Goal: Task Accomplishment & Management: Manage account settings

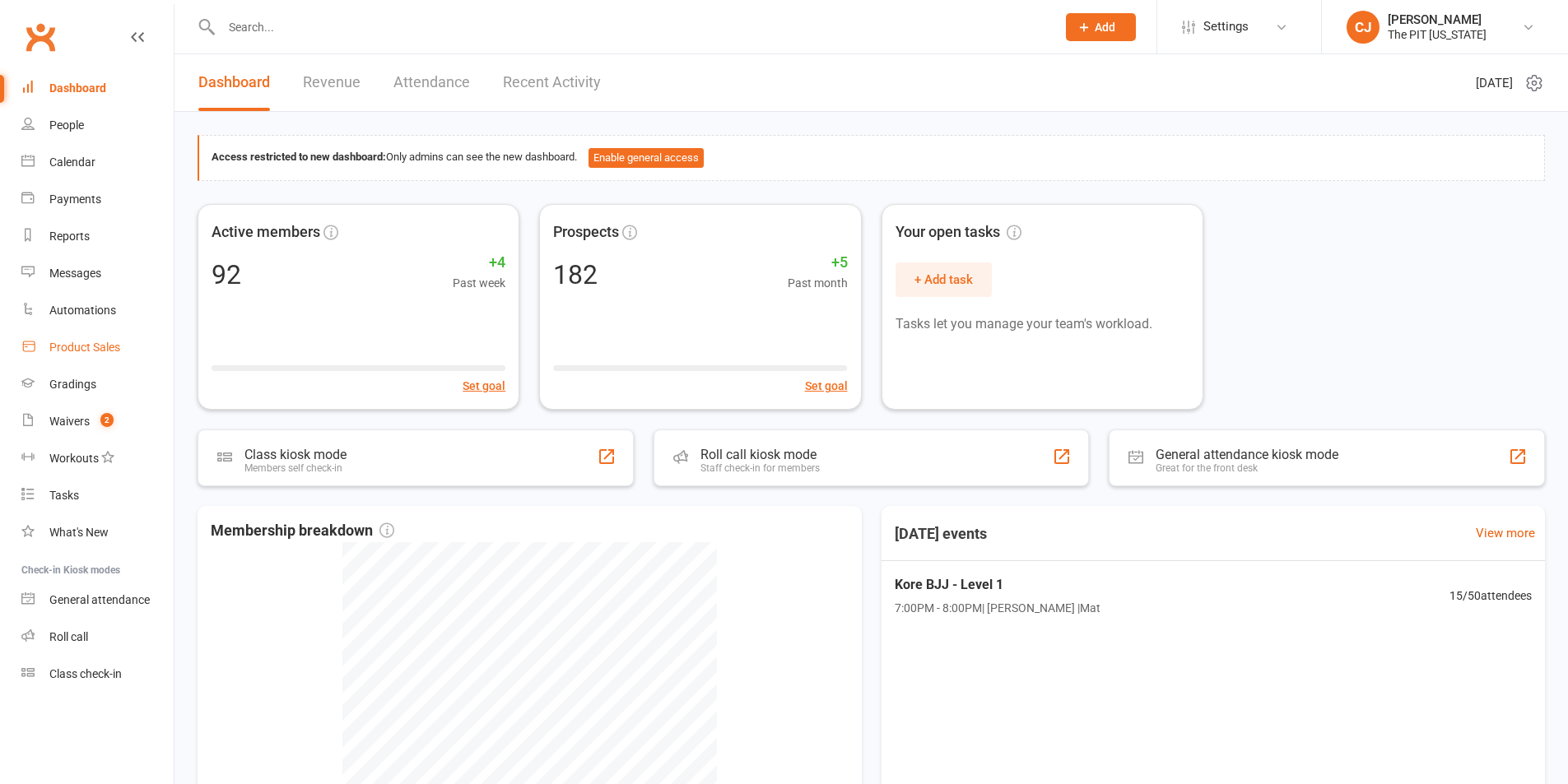
click at [63, 350] on div "Product Sales" at bounding box center [85, 347] width 71 height 13
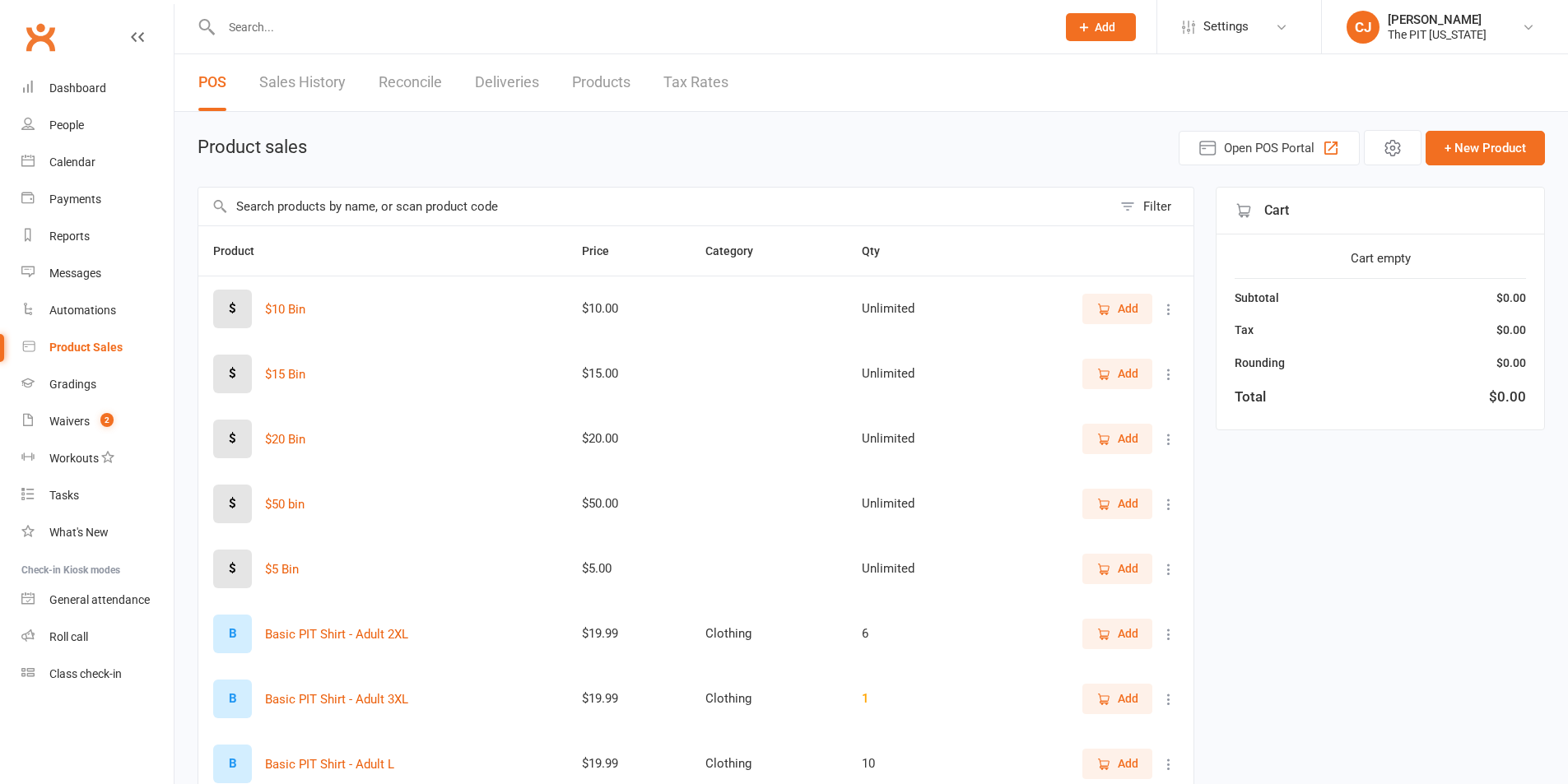
click at [280, 75] on link "Sales History" at bounding box center [303, 83] width 86 height 57
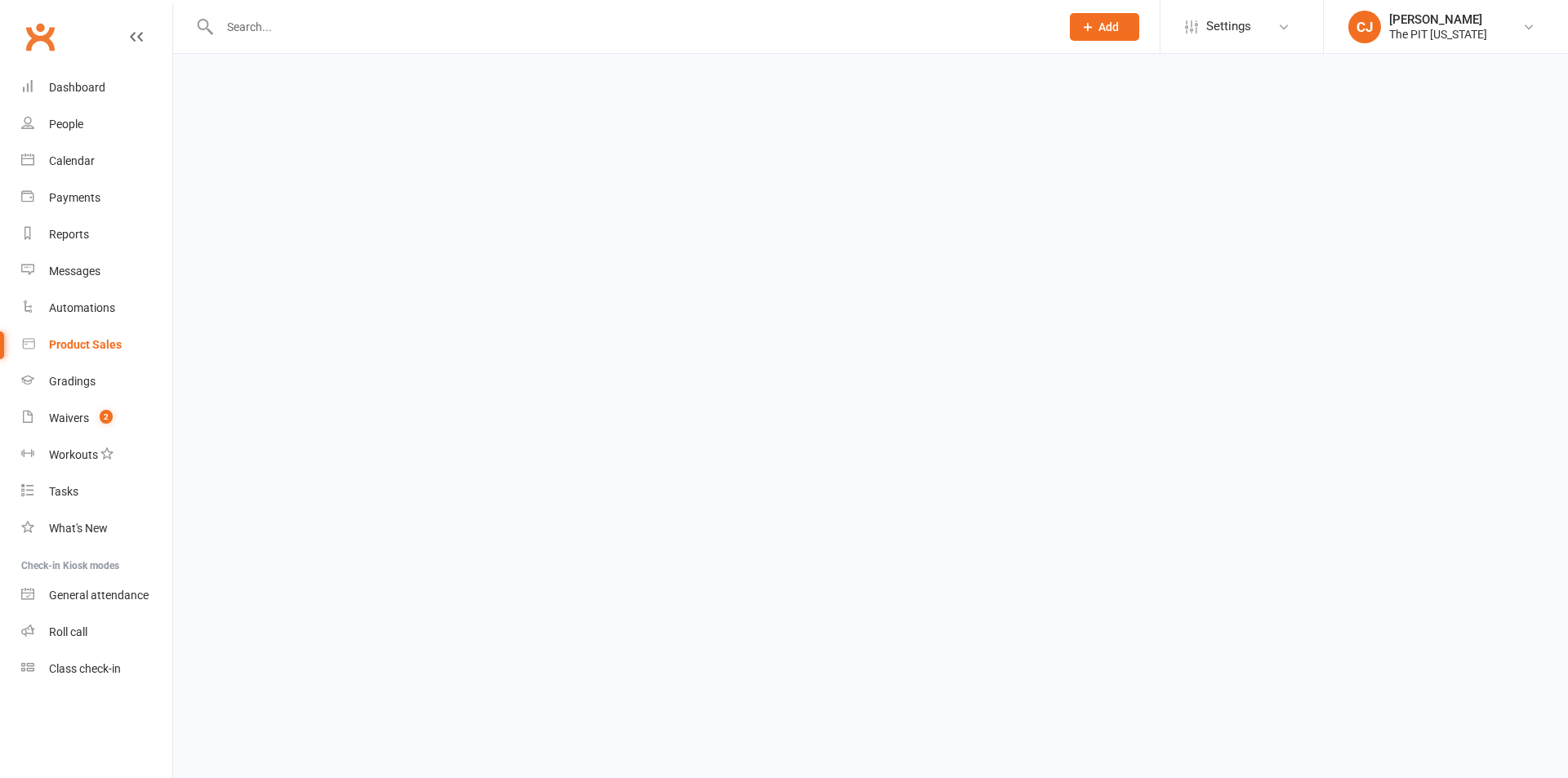
select select "25"
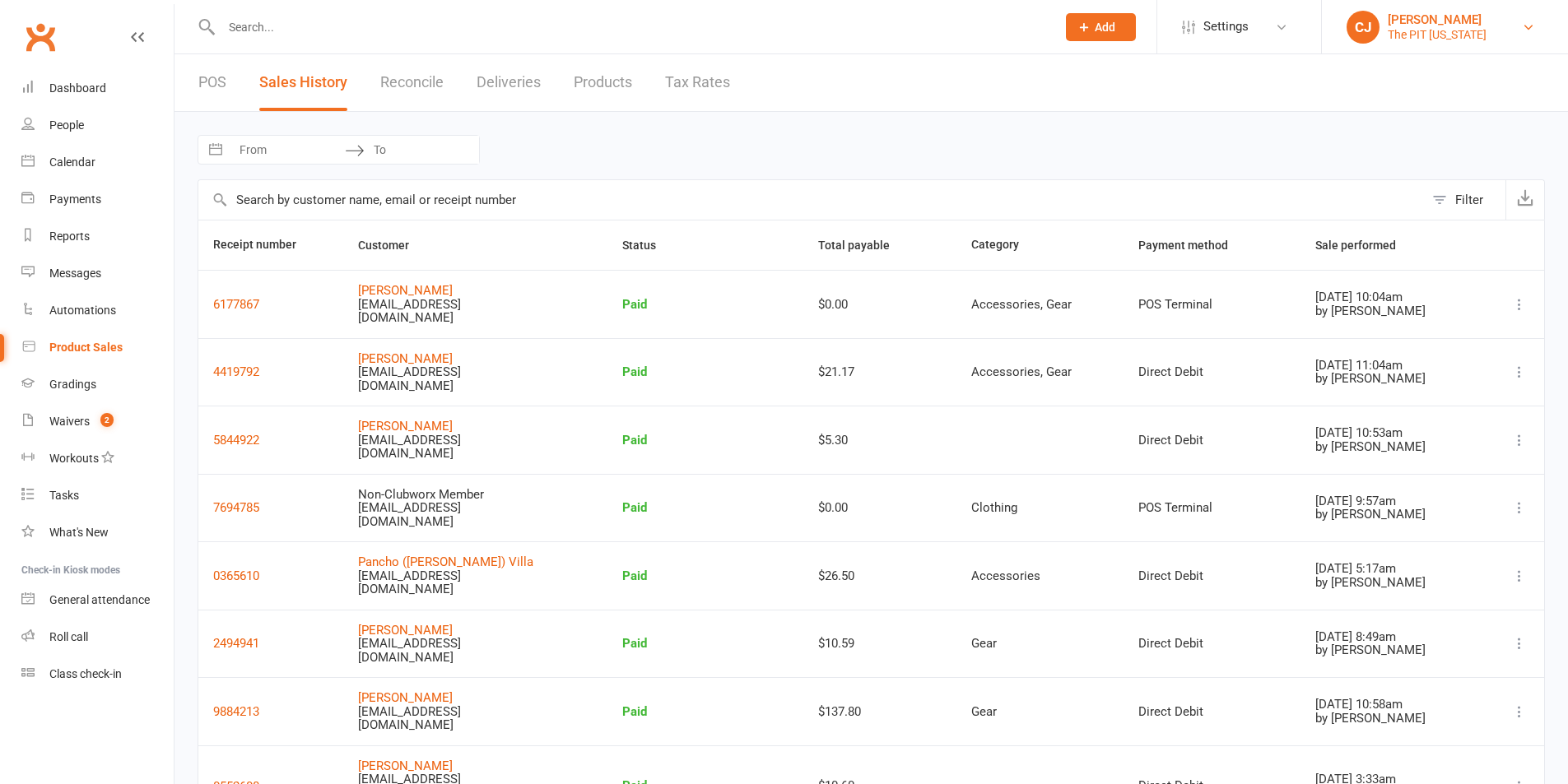
click at [1395, 28] on div "The PIT [US_STATE]" at bounding box center [1436, 35] width 98 height 15
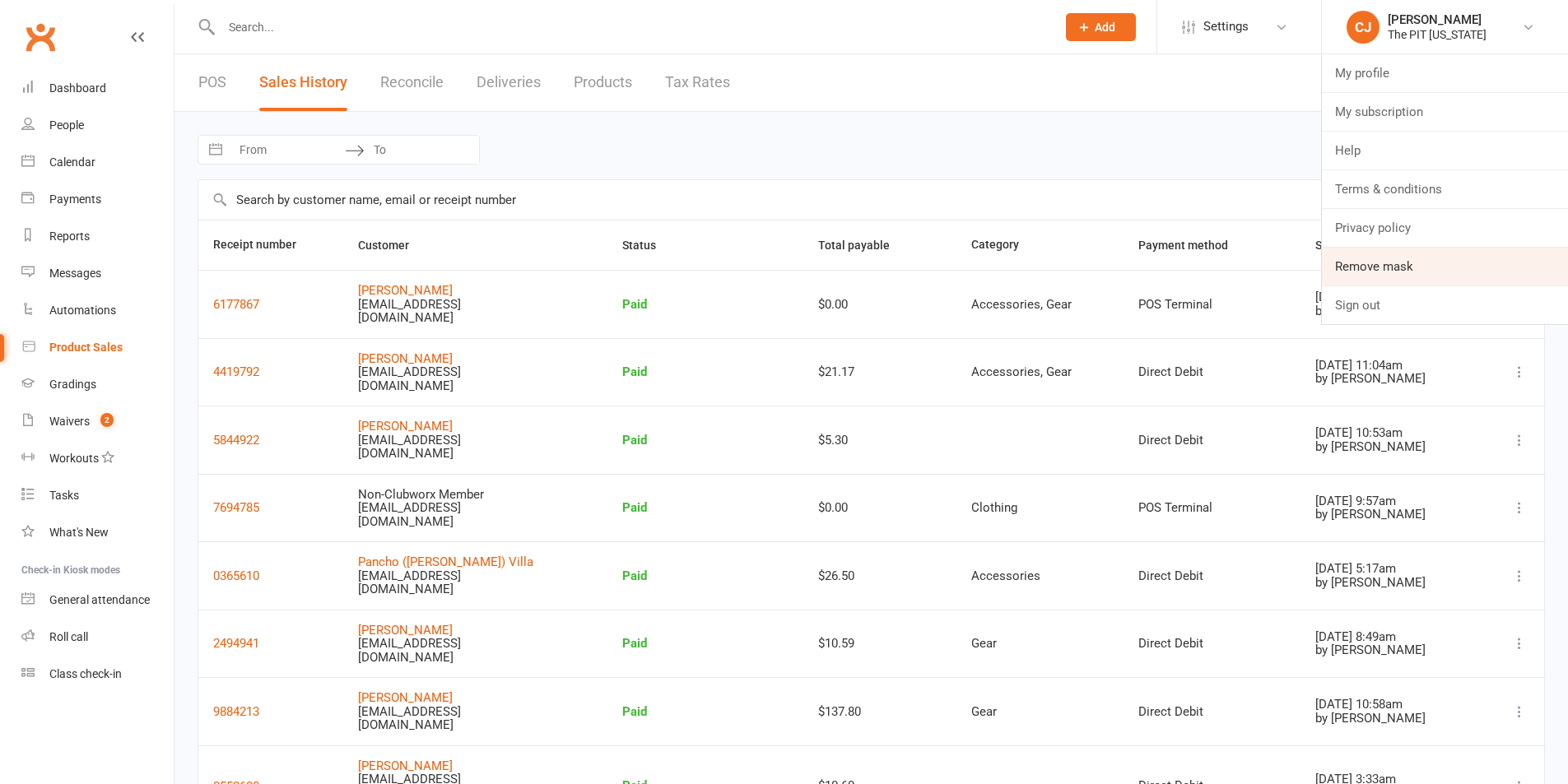
click at [1401, 271] on link "Remove mask" at bounding box center [1444, 266] width 246 height 38
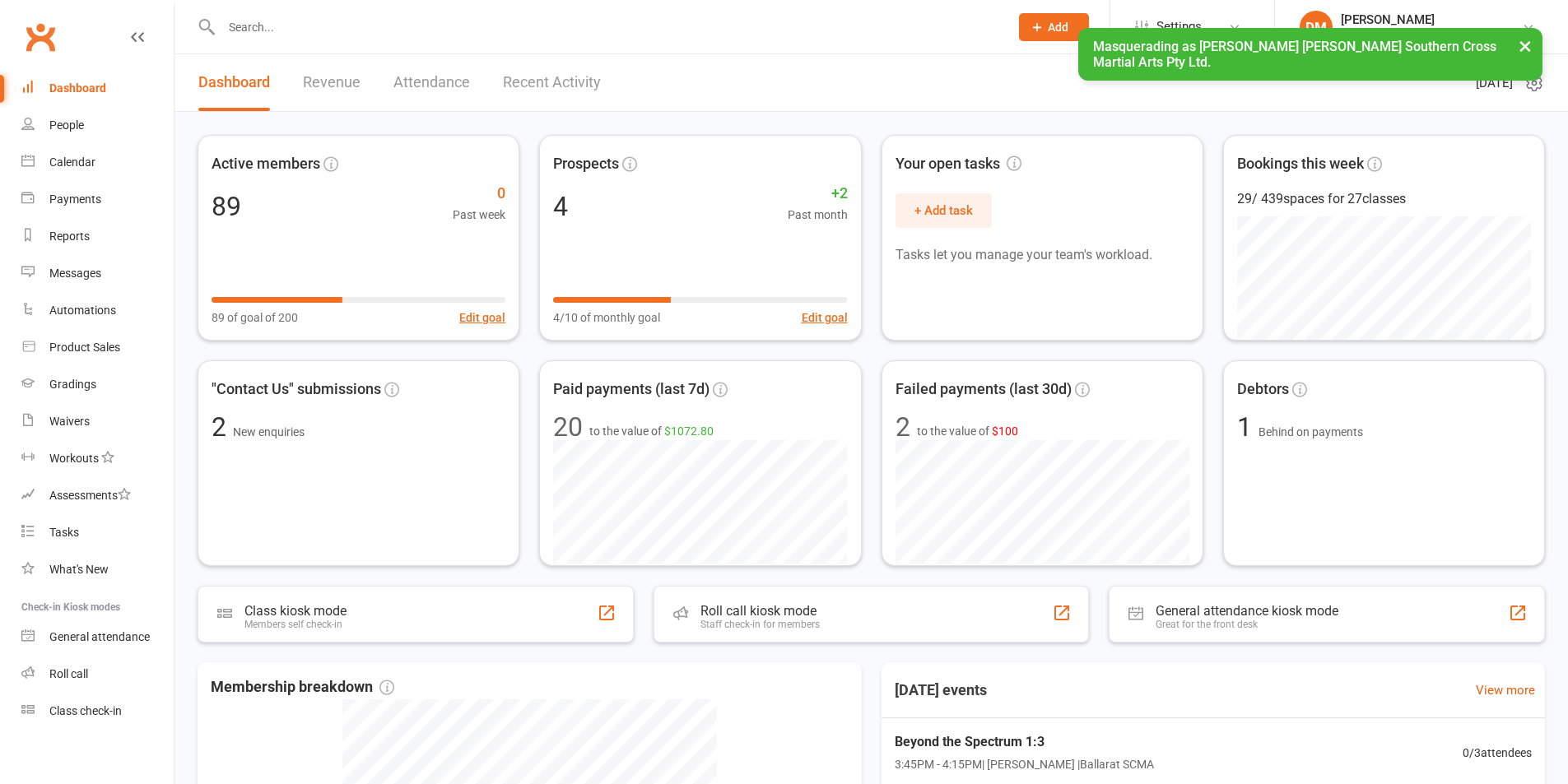
click at [1522, 51] on button "×" at bounding box center [1525, 45] width 29 height 35
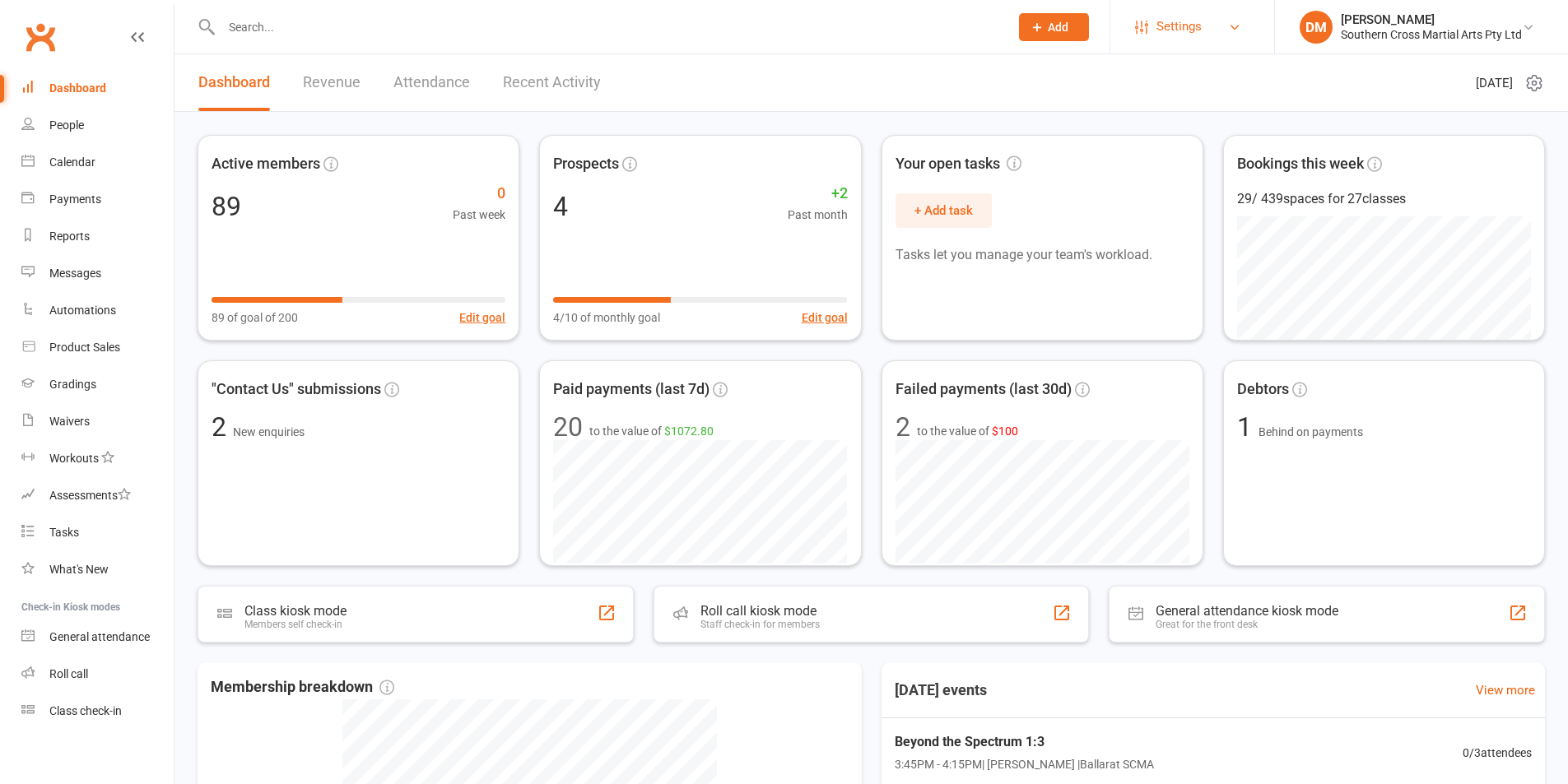
click at [1165, 21] on span "Settings" at bounding box center [1179, 27] width 45 height 37
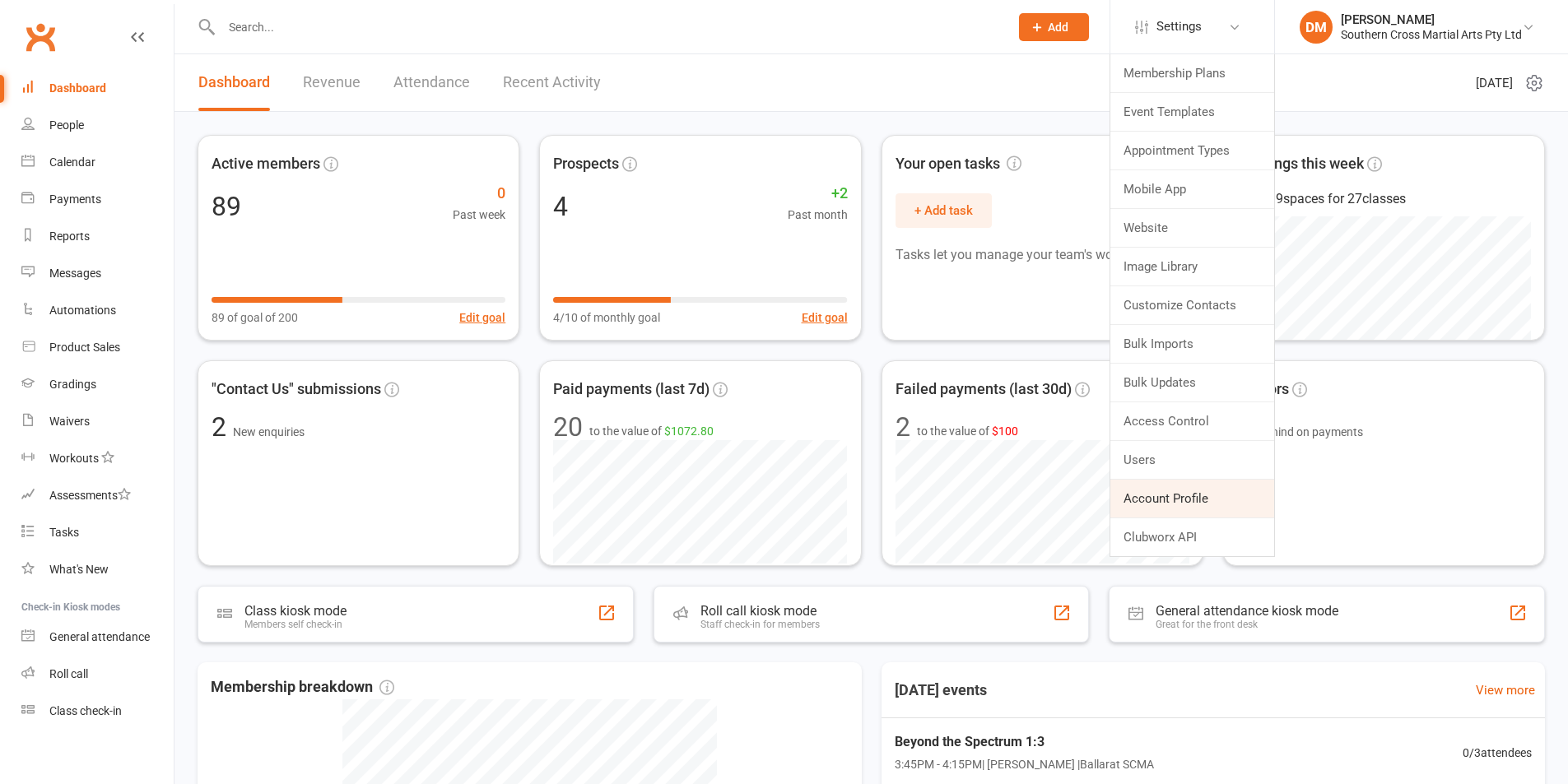
click at [1151, 487] on link "Account Profile" at bounding box center [1192, 498] width 164 height 38
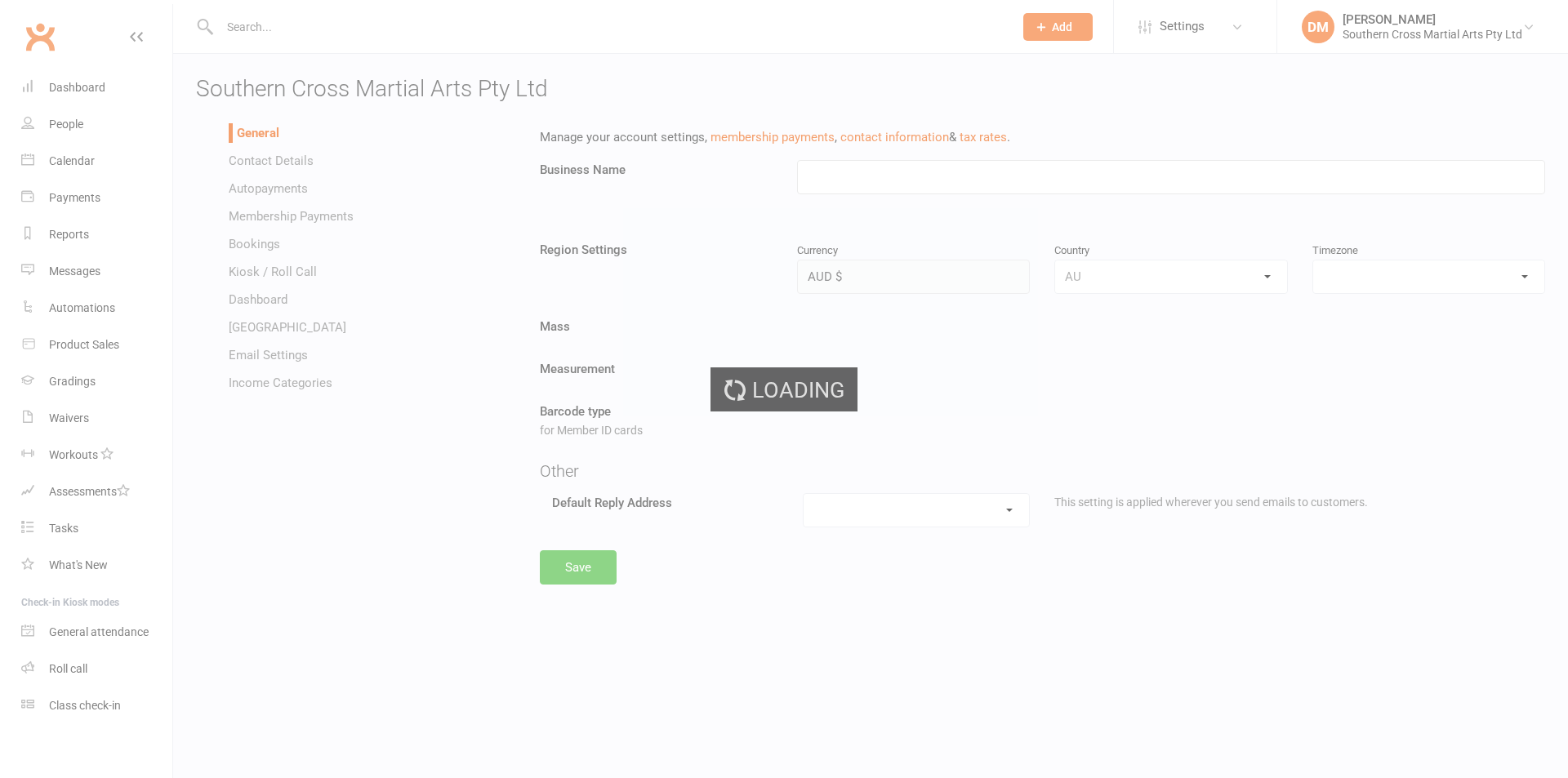
type input "Southern Cross Martial Arts Pty Ltd"
select select "Australia/Melbourne"
select select "ballarat@southerncrossmartialarts.com"
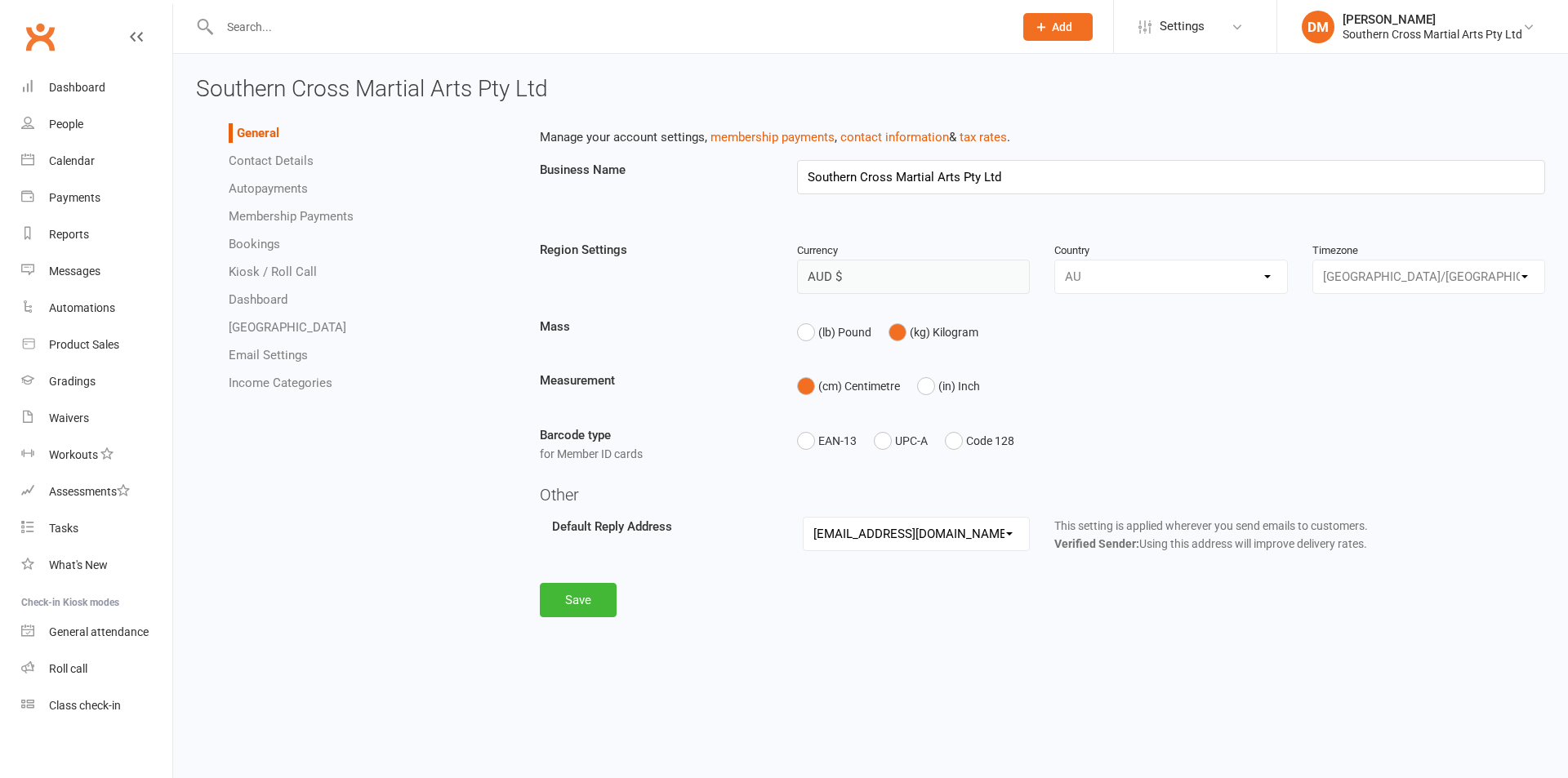
click at [277, 182] on link "Autopayments" at bounding box center [268, 189] width 79 height 15
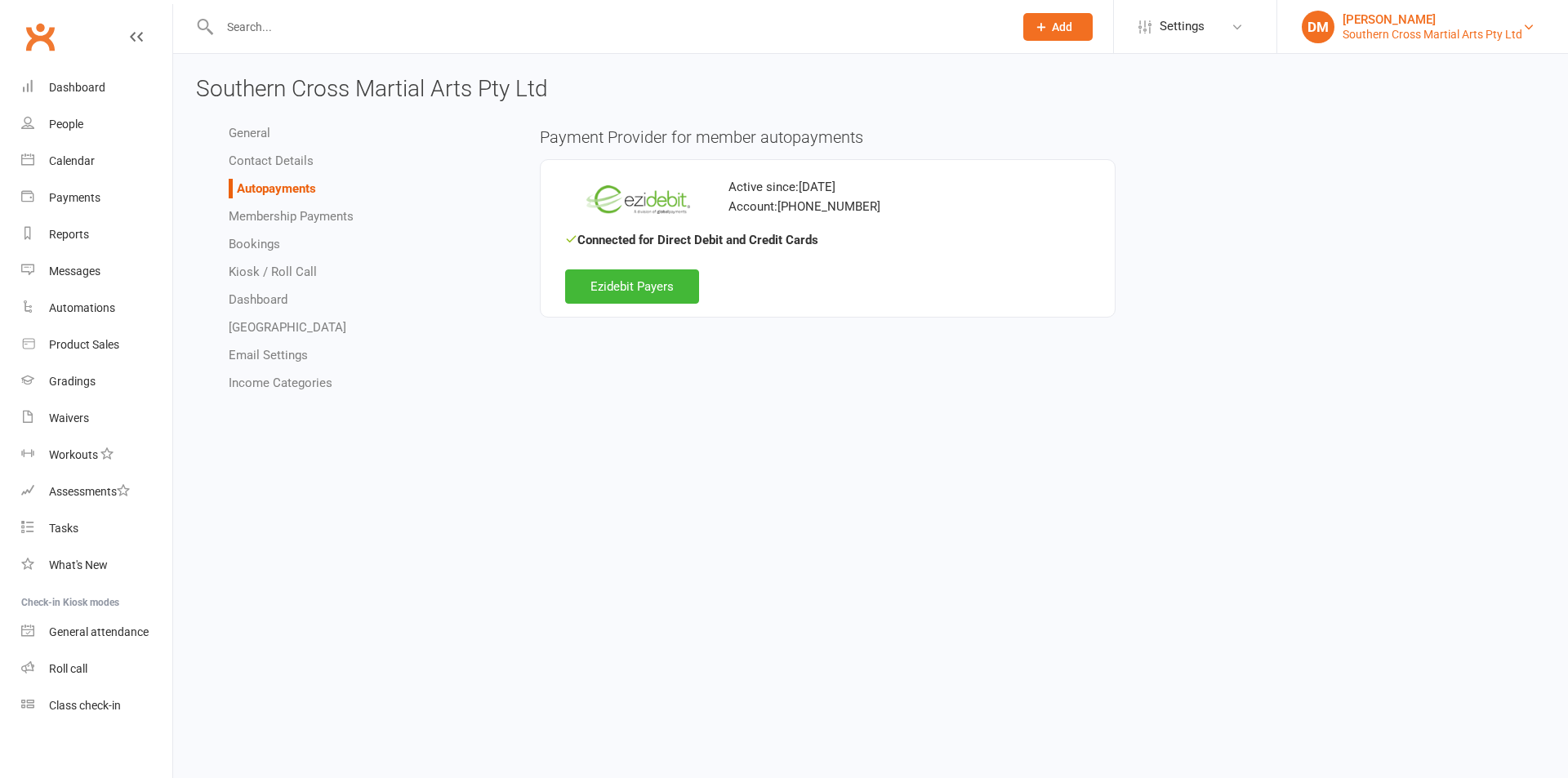
click at [1374, 36] on div "Southern Cross Martial Arts Pty Ltd" at bounding box center [1432, 35] width 180 height 15
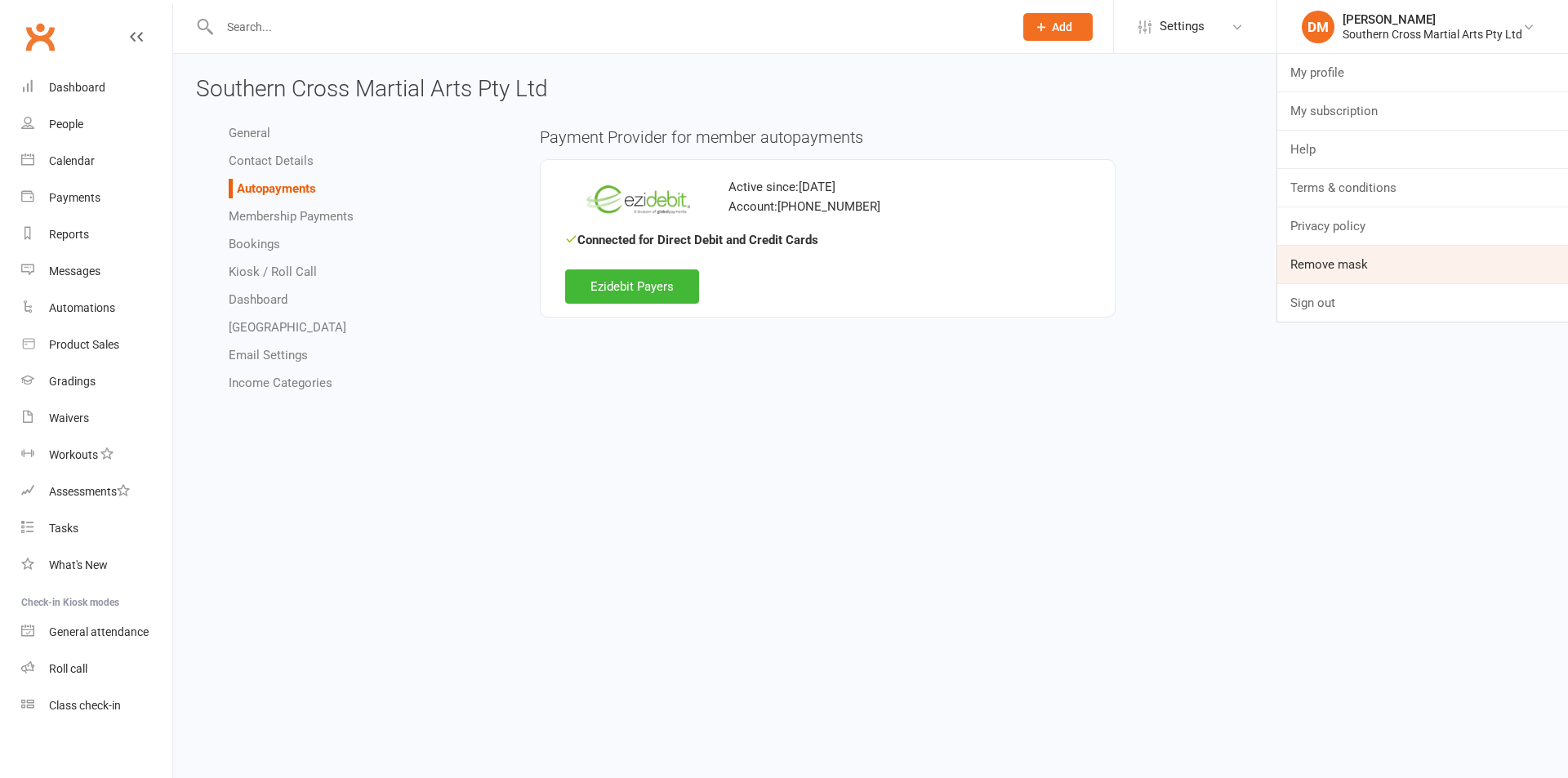
click at [1341, 263] on link "Remove mask" at bounding box center [1423, 264] width 290 height 37
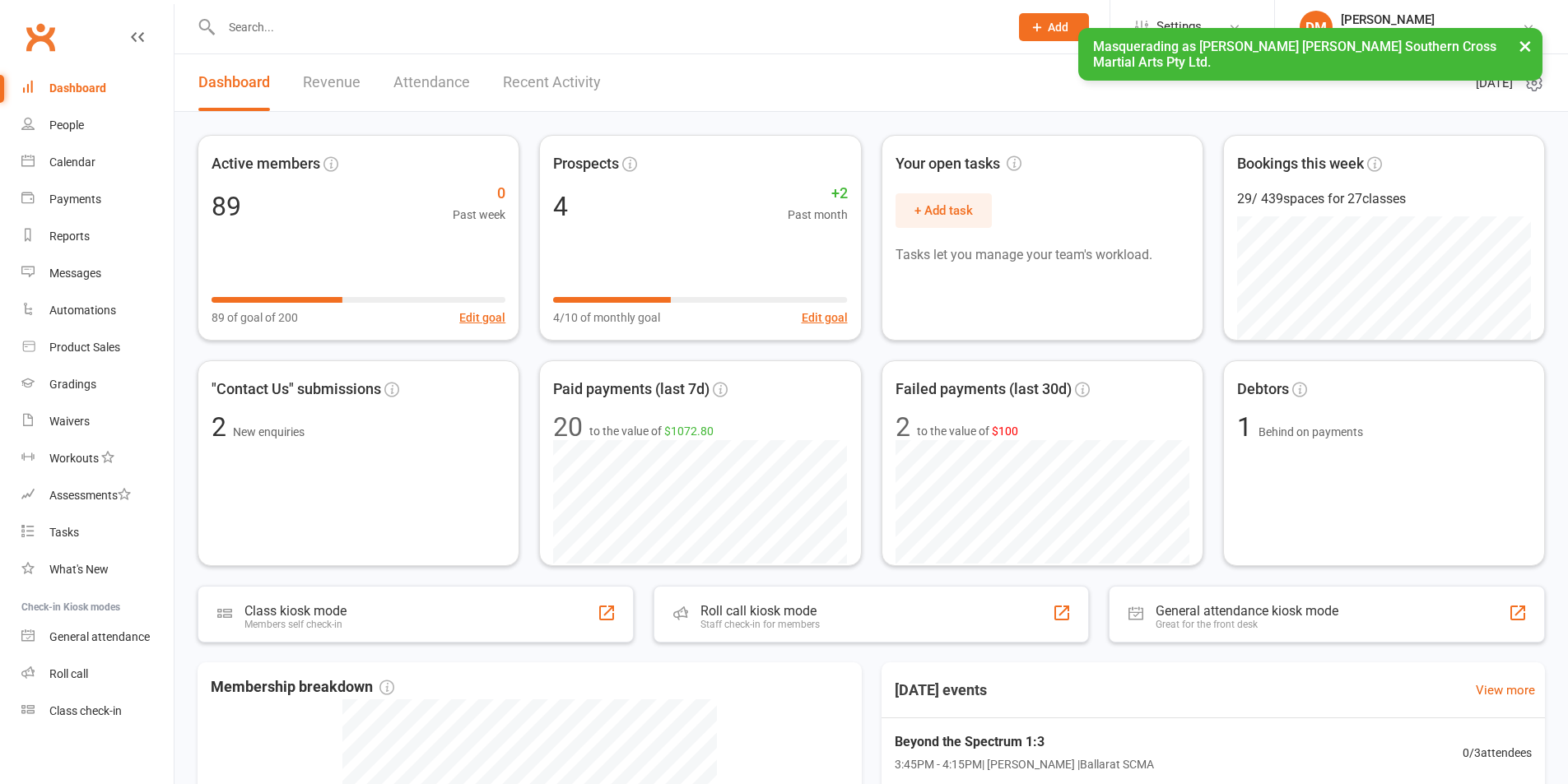
click at [1529, 52] on button "×" at bounding box center [1525, 45] width 29 height 35
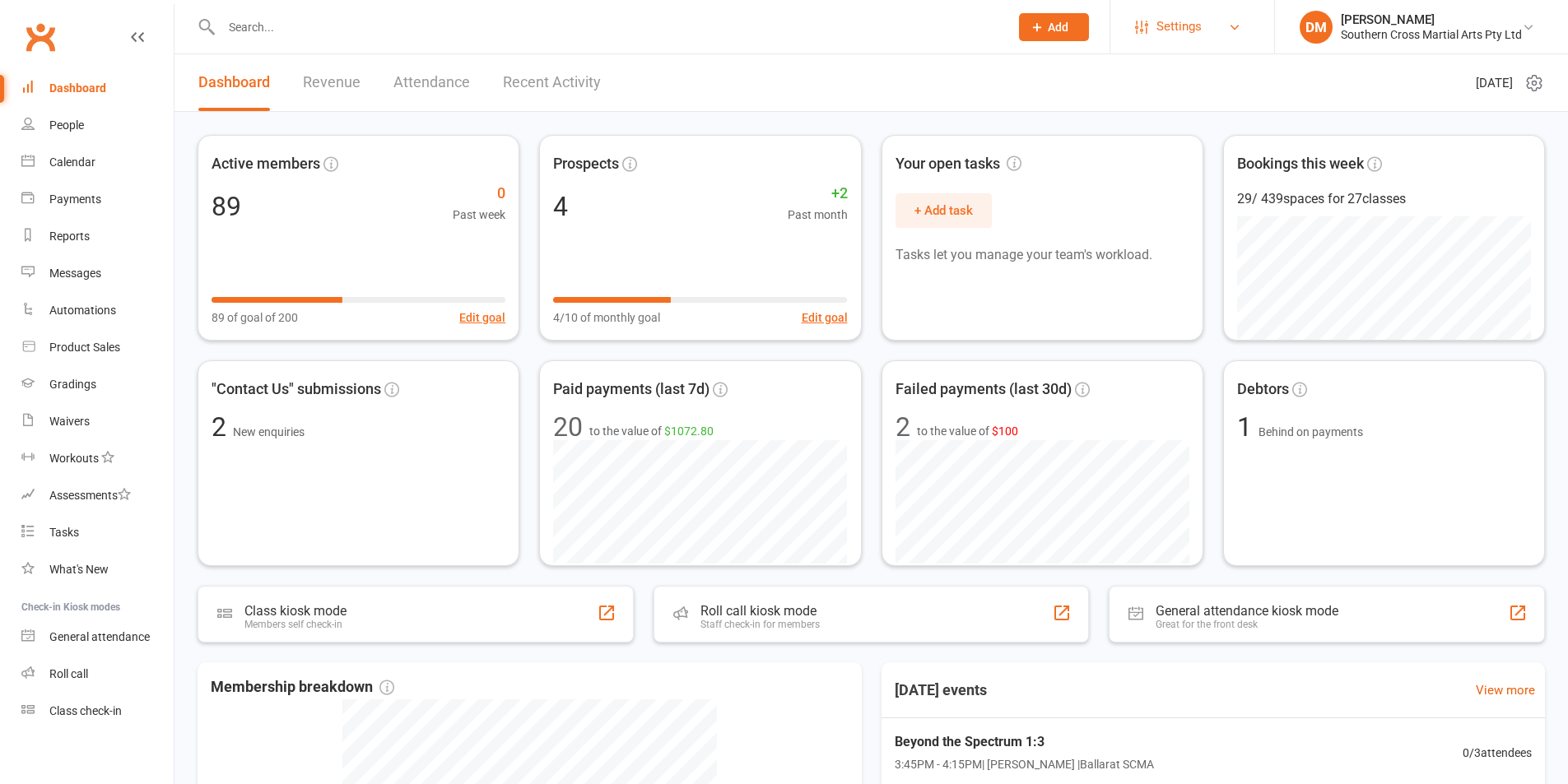
click at [1157, 15] on span "Settings" at bounding box center [1179, 27] width 45 height 37
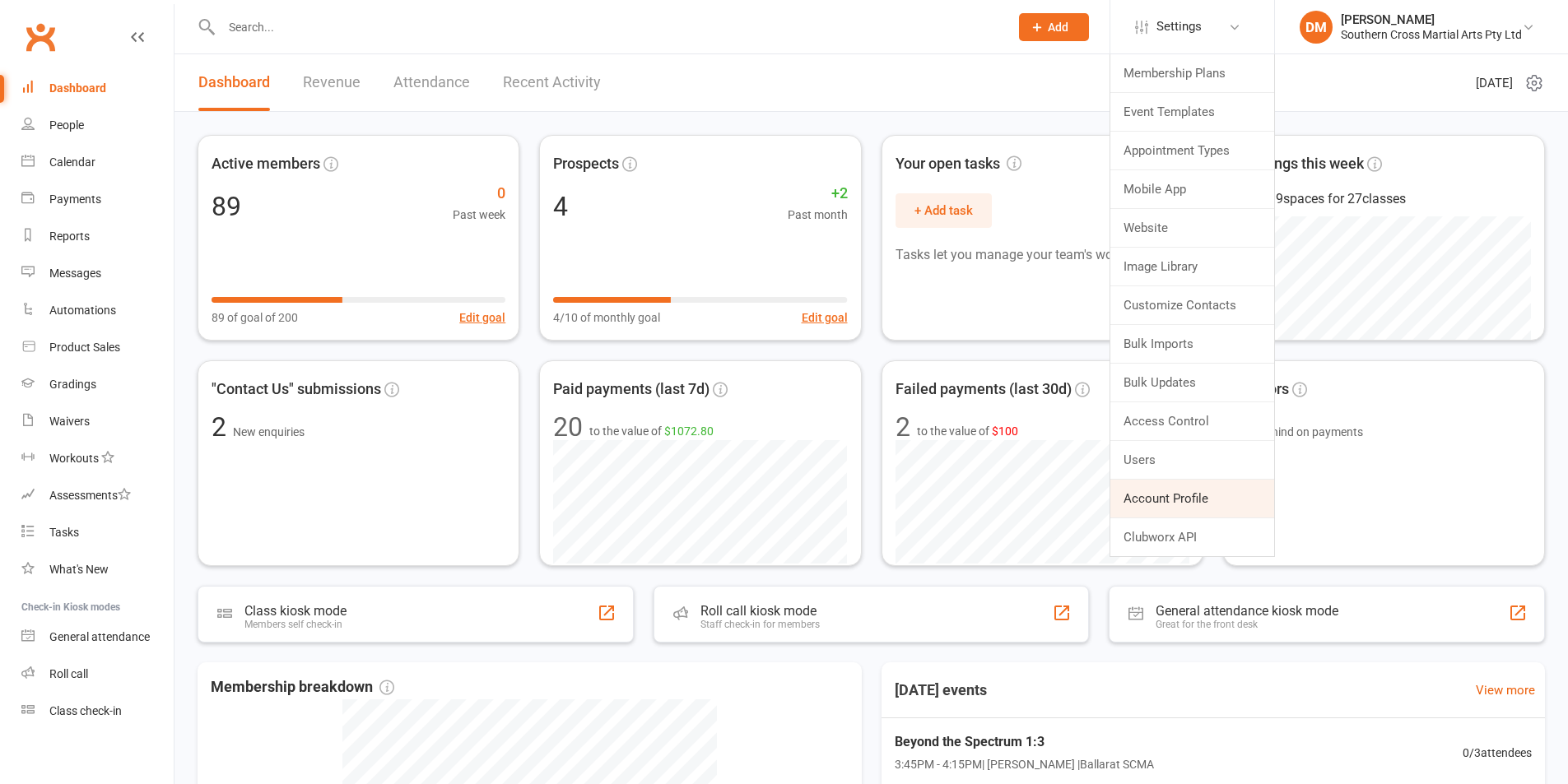
click at [1148, 487] on link "Account Profile" at bounding box center [1192, 498] width 164 height 38
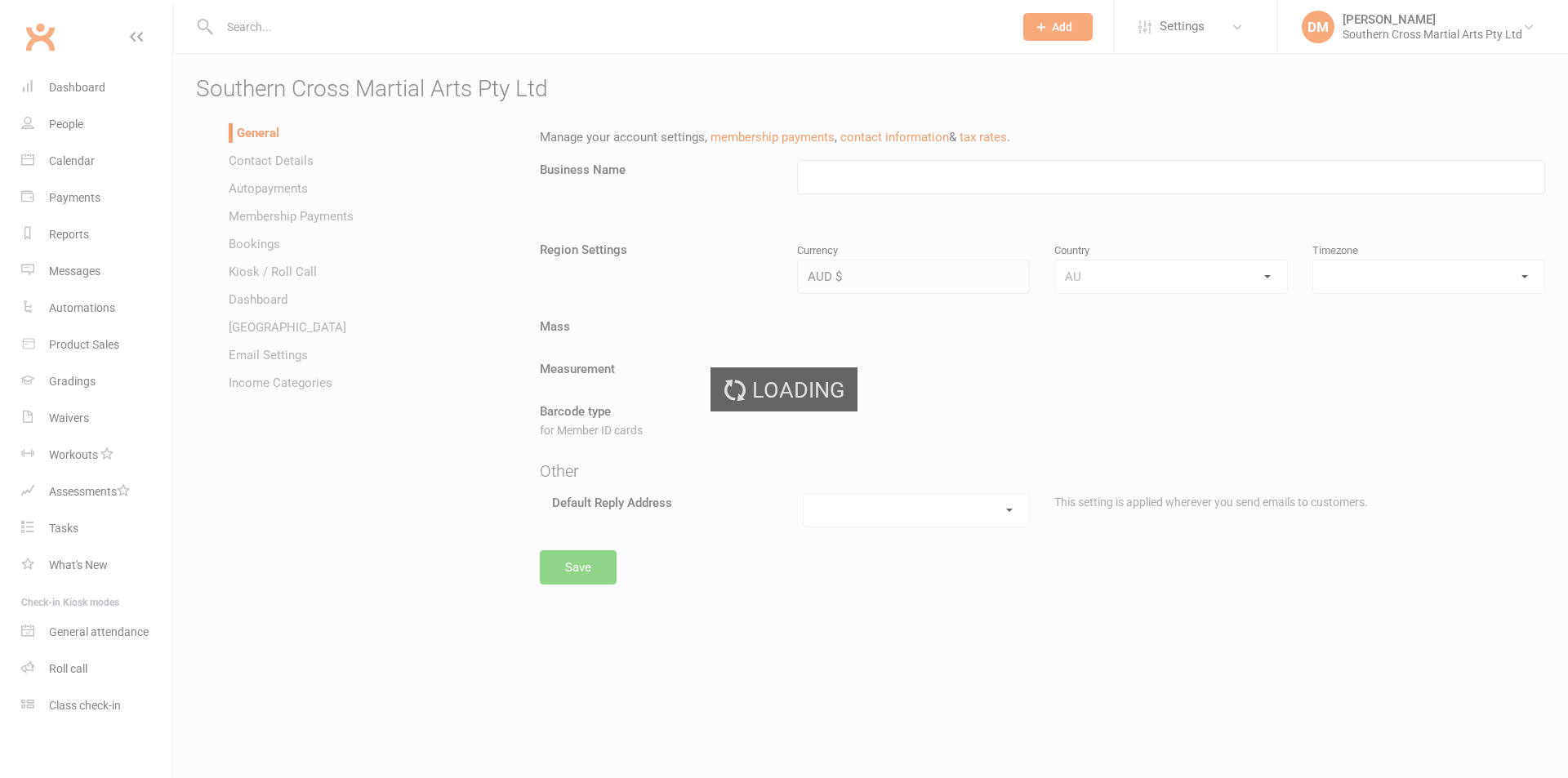
type input "Southern Cross Martial Arts Pty Ltd"
select select "Australia/Melbourne"
select select "ballarat@southerncrossmartialarts.com"
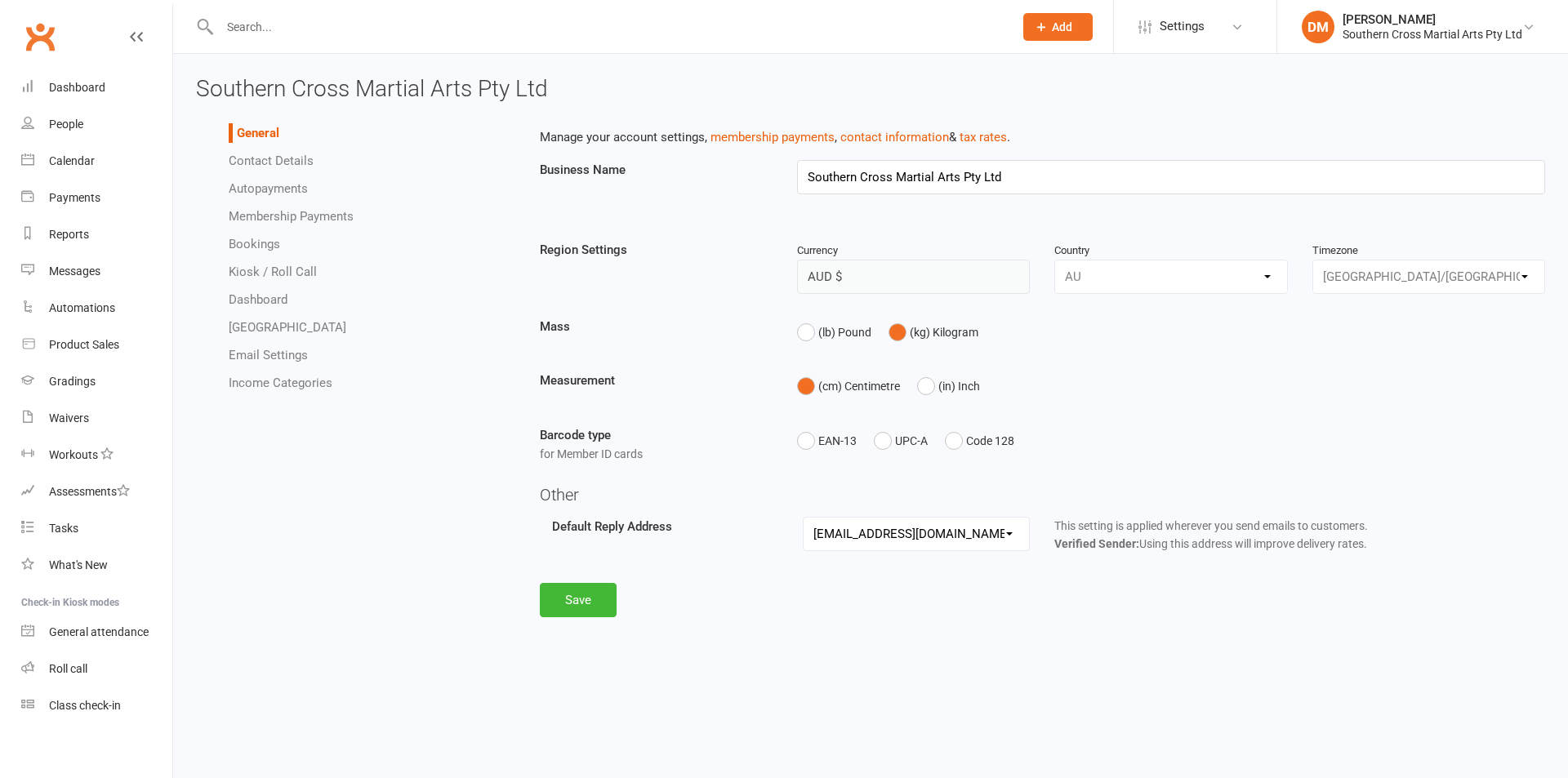
click at [241, 190] on link "Autopayments" at bounding box center [268, 189] width 79 height 15
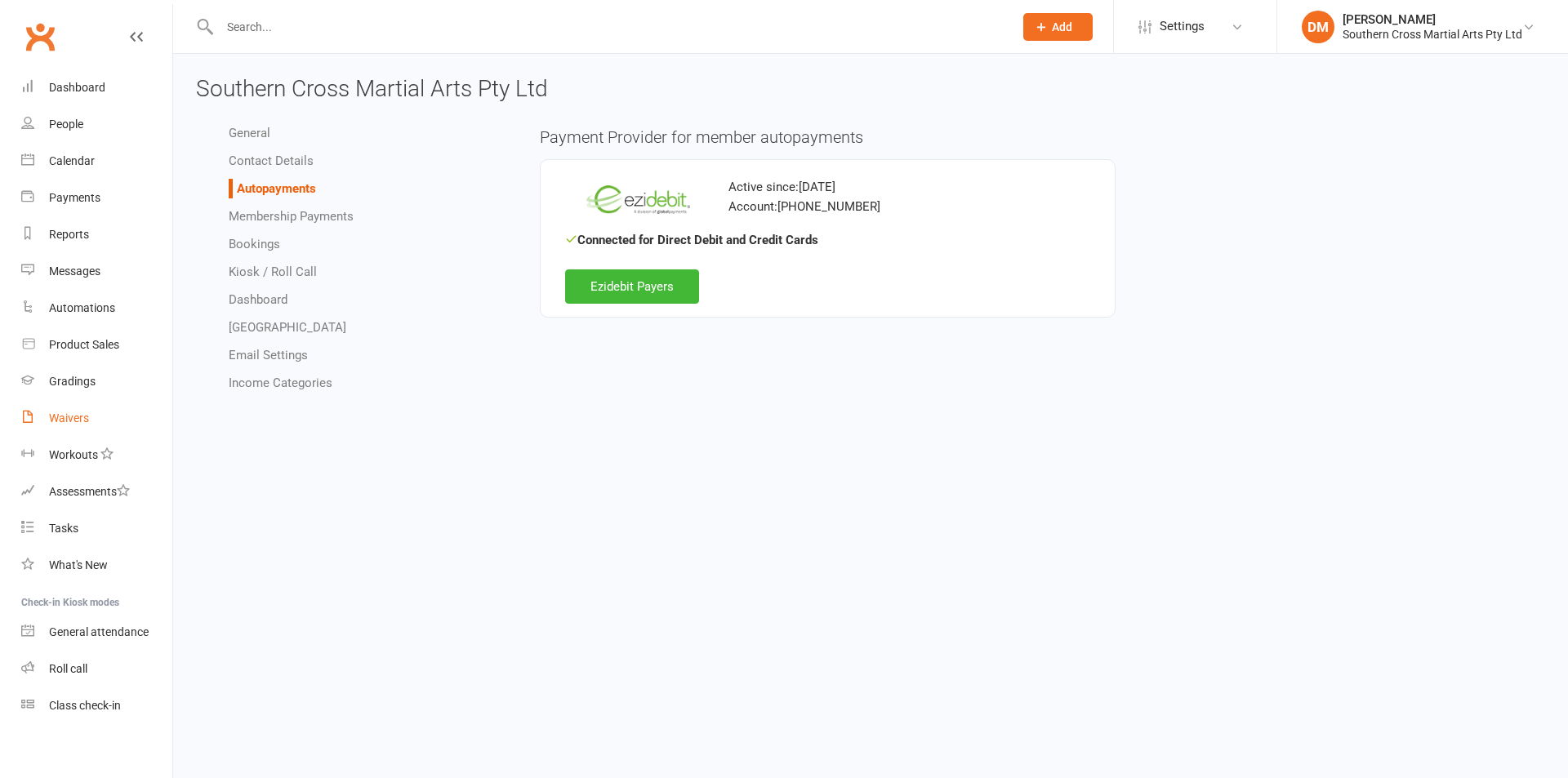
click at [94, 417] on link "Waivers" at bounding box center [96, 418] width 151 height 37
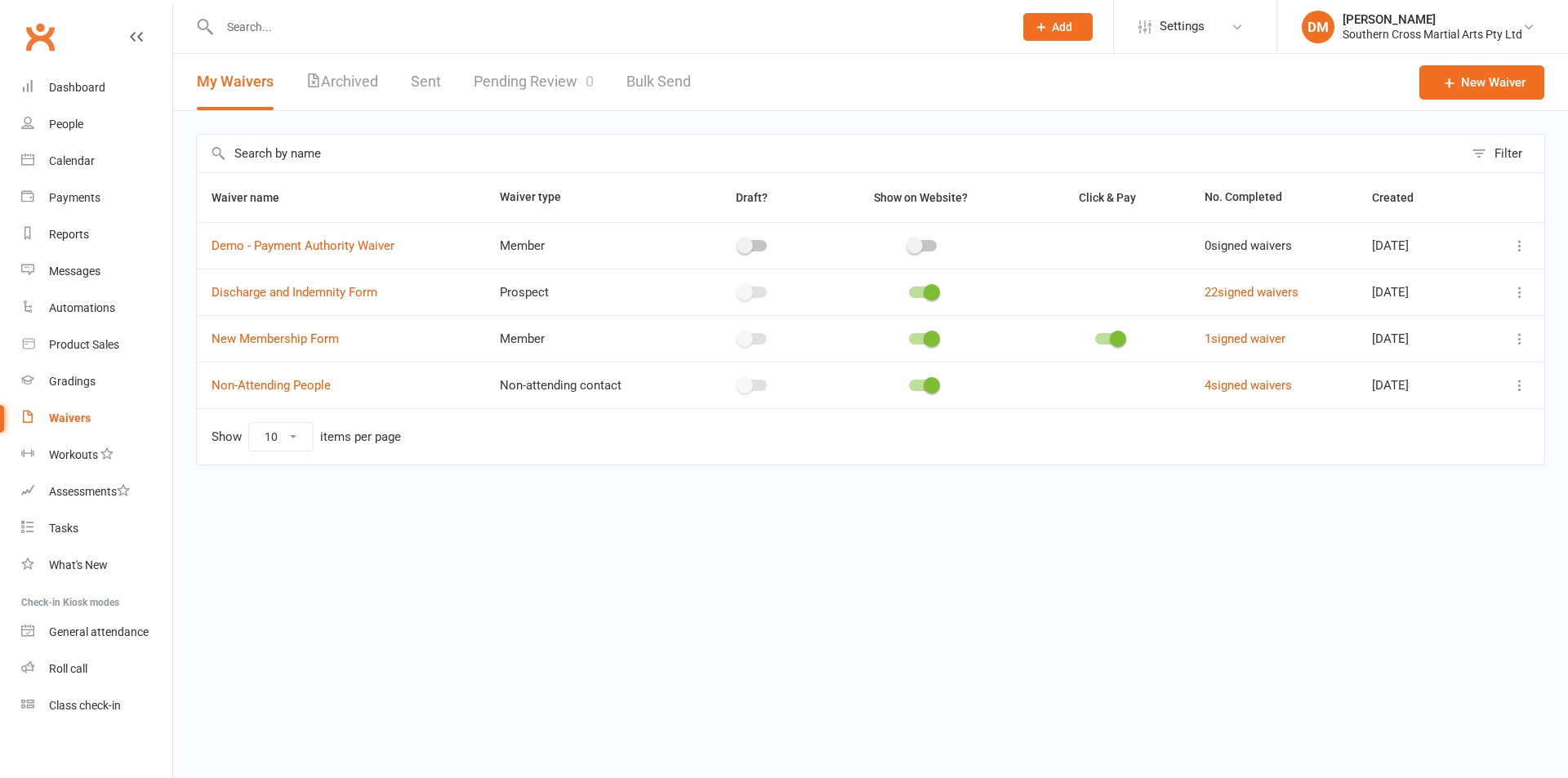
click at [1521, 339] on icon at bounding box center [1520, 339] width 16 height 16
click at [1451, 474] on link "Copy external link to clipboard" at bounding box center [1433, 469] width 192 height 33
